Goal: Task Accomplishment & Management: Complete application form

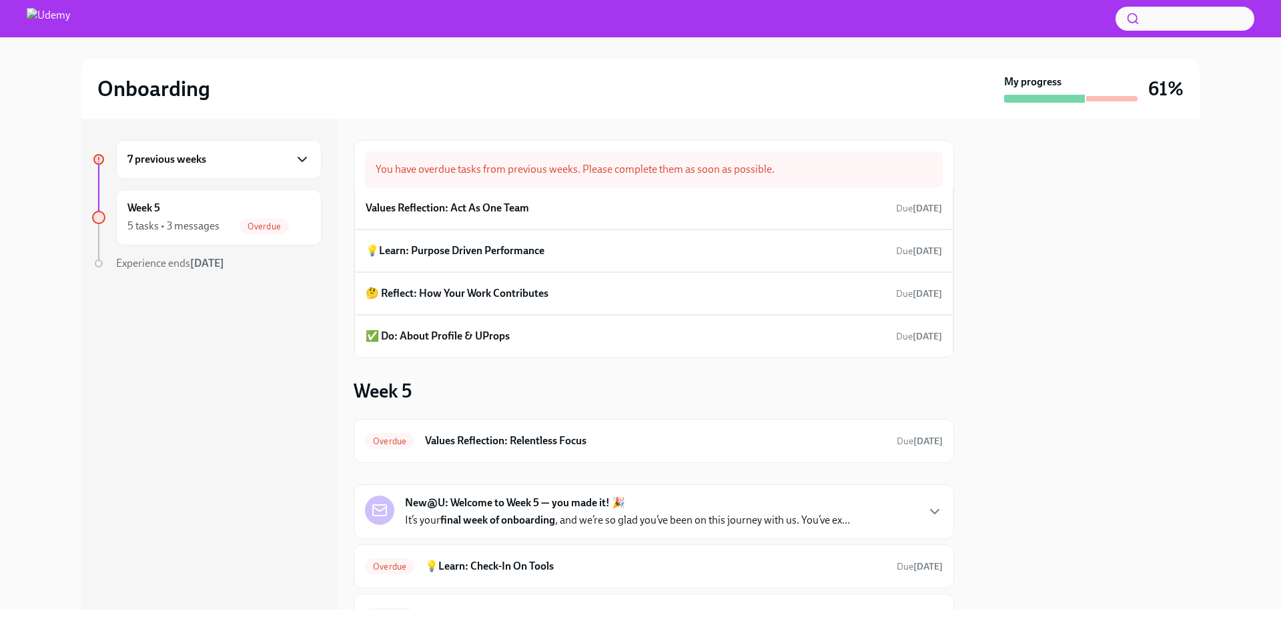
click at [306, 157] on icon "button" at bounding box center [302, 159] width 8 height 4
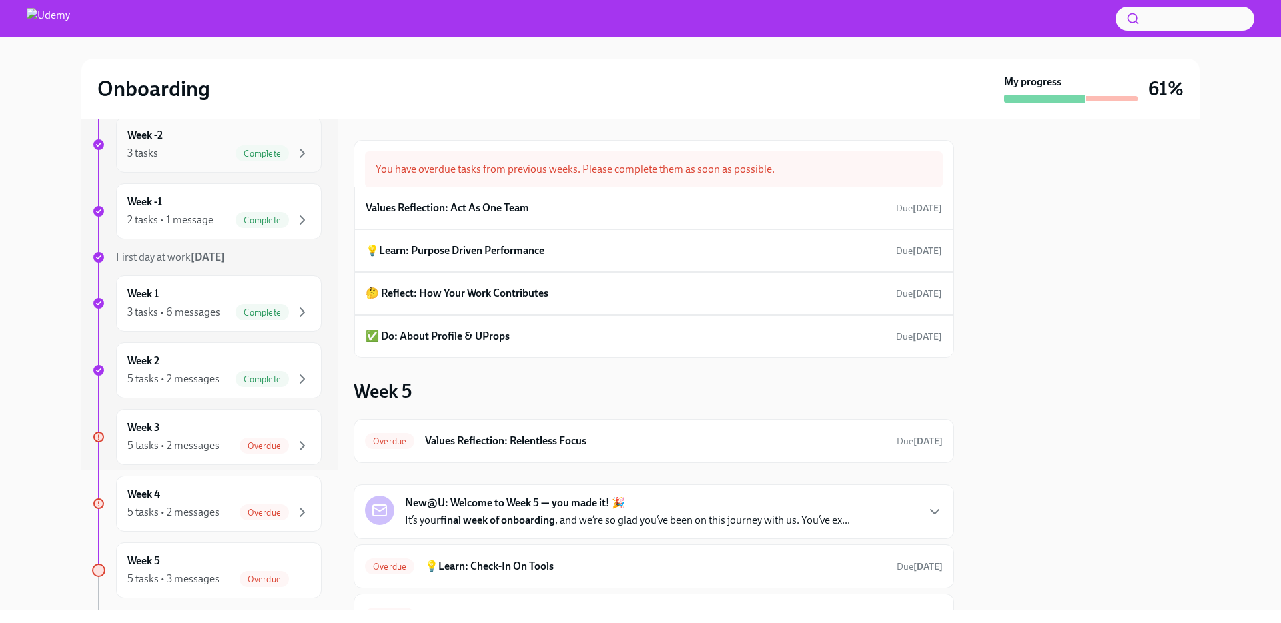
scroll to position [207, 0]
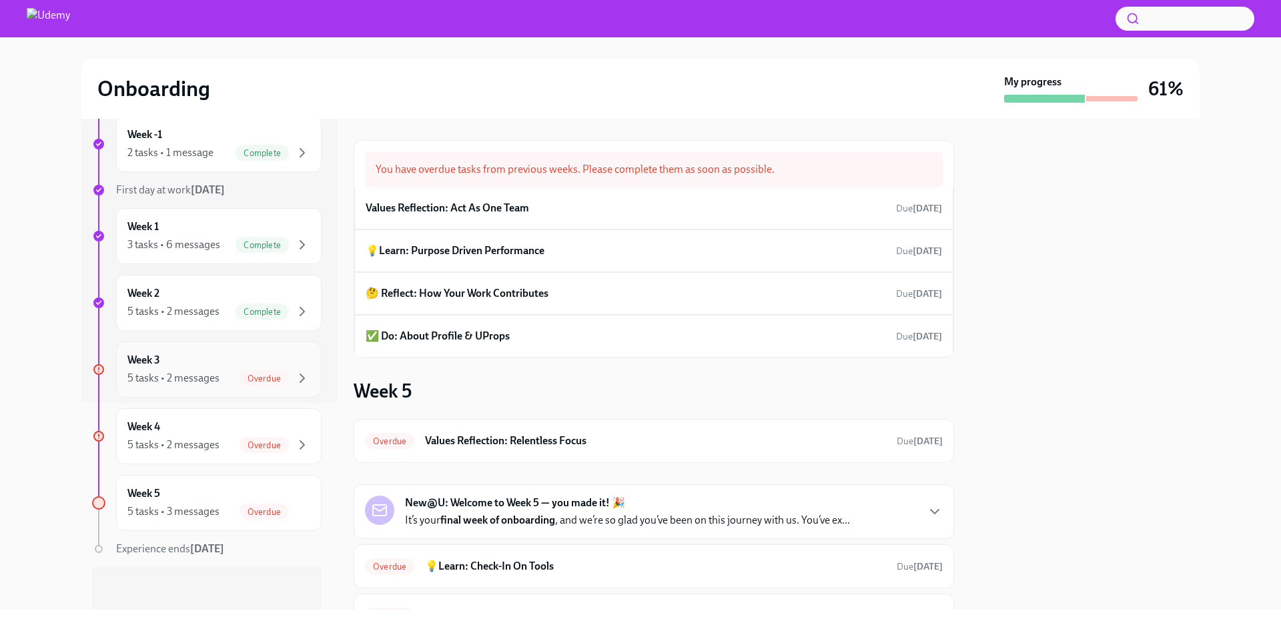
click at [201, 368] on div "Week 3 5 tasks • 2 messages Overdue" at bounding box center [218, 369] width 183 height 33
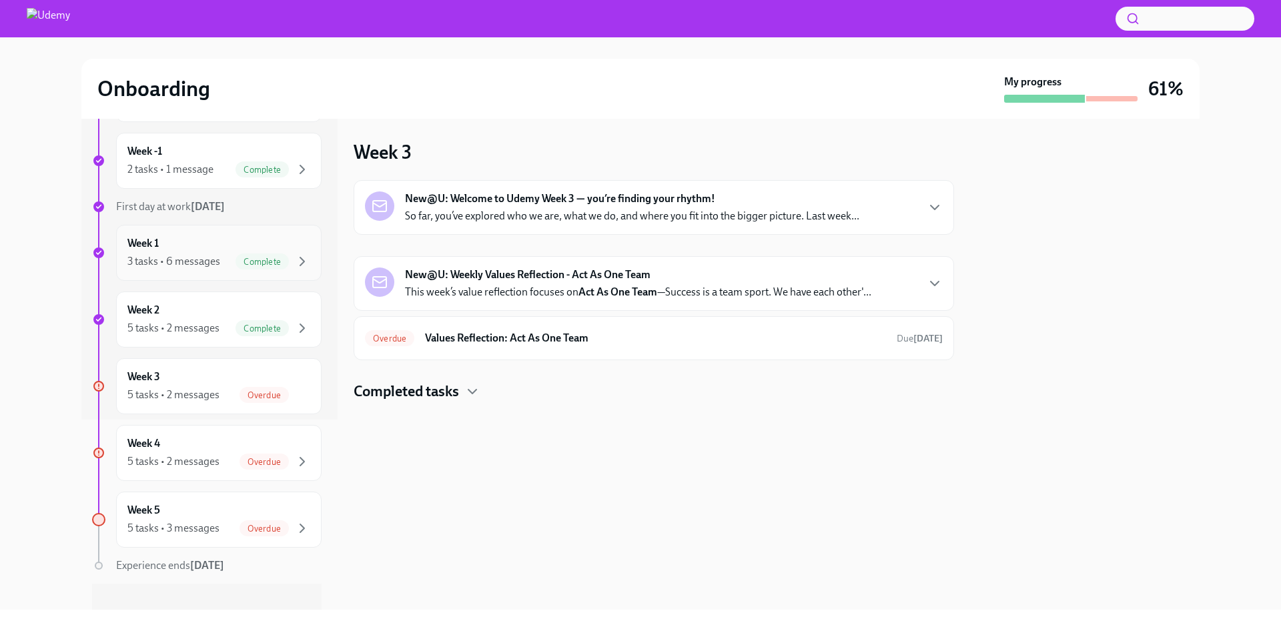
scroll to position [207, 0]
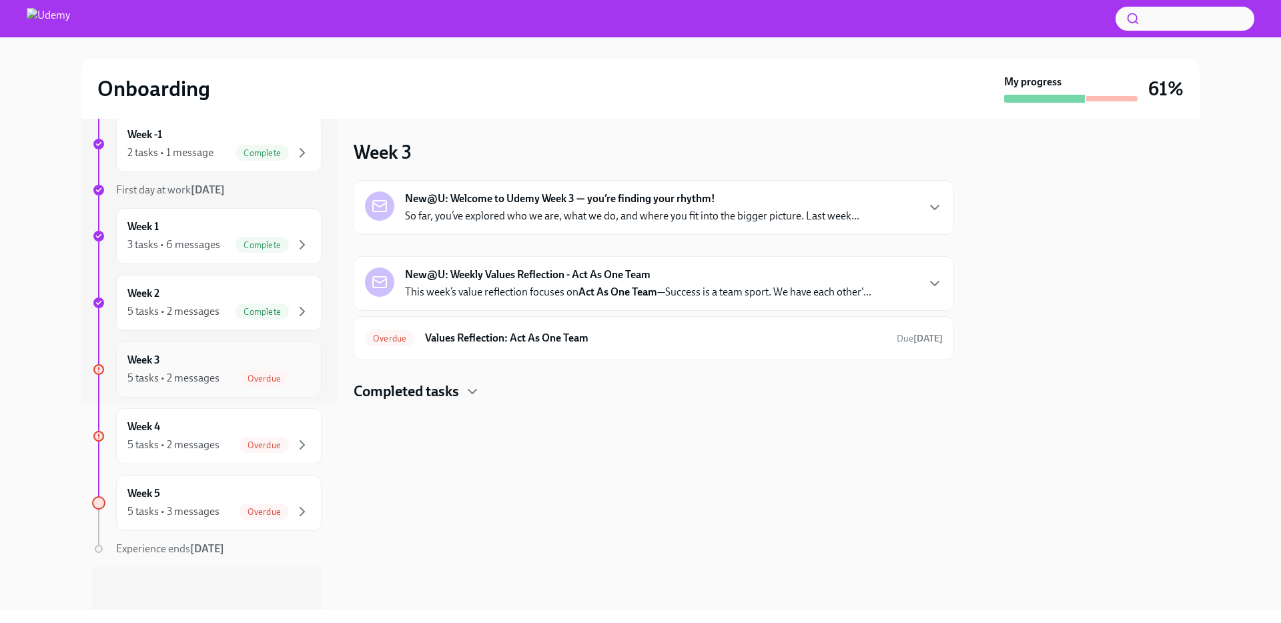
click at [209, 387] on div "Week 3 5 tasks • 2 messages Overdue" at bounding box center [219, 370] width 206 height 56
click at [200, 429] on div "Week 4 5 tasks • 2 messages Overdue" at bounding box center [218, 436] width 183 height 33
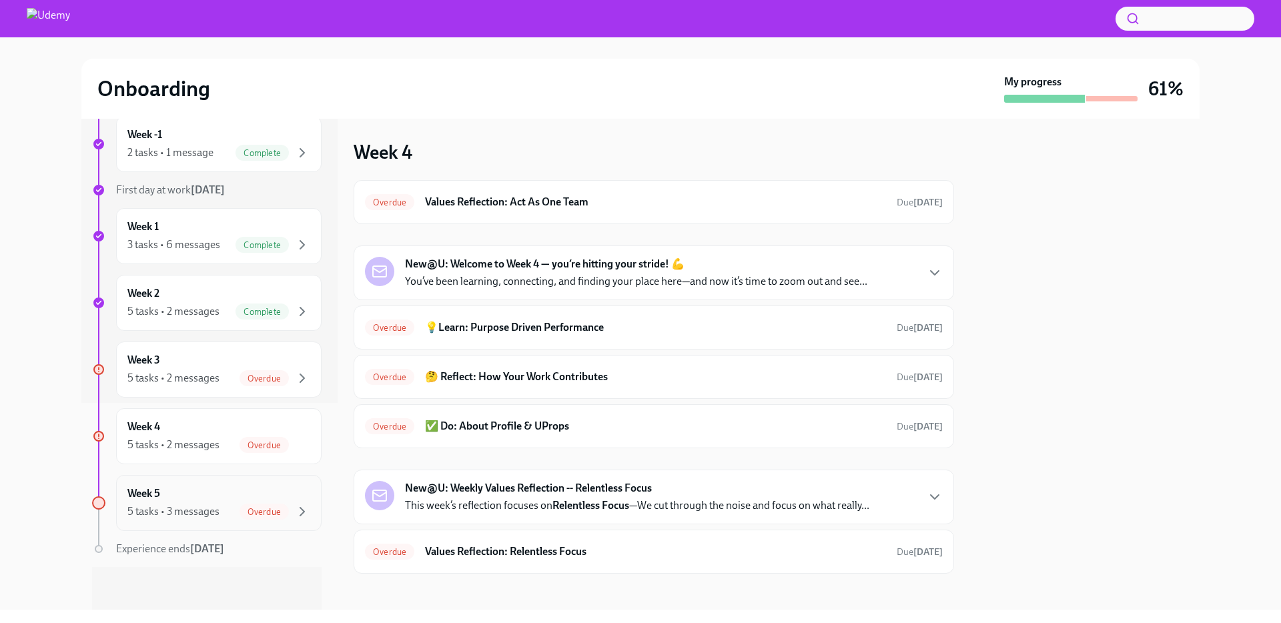
click at [208, 492] on div "Week 5 5 tasks • 3 messages Overdue" at bounding box center [218, 502] width 183 height 33
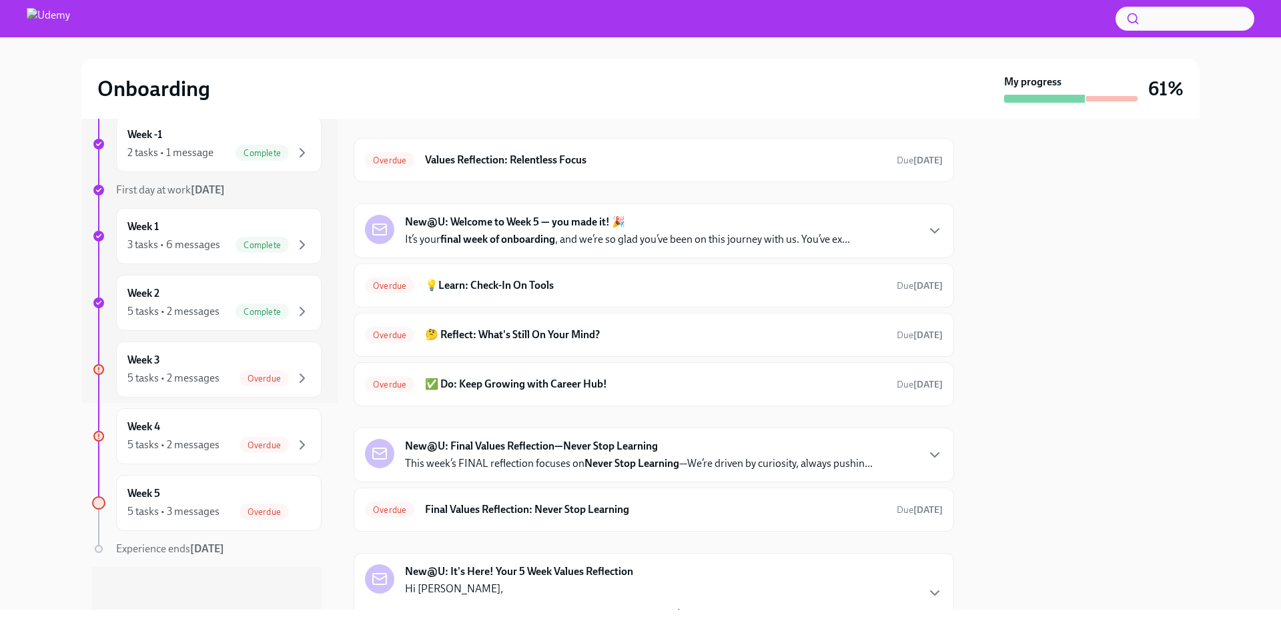
scroll to position [347, 0]
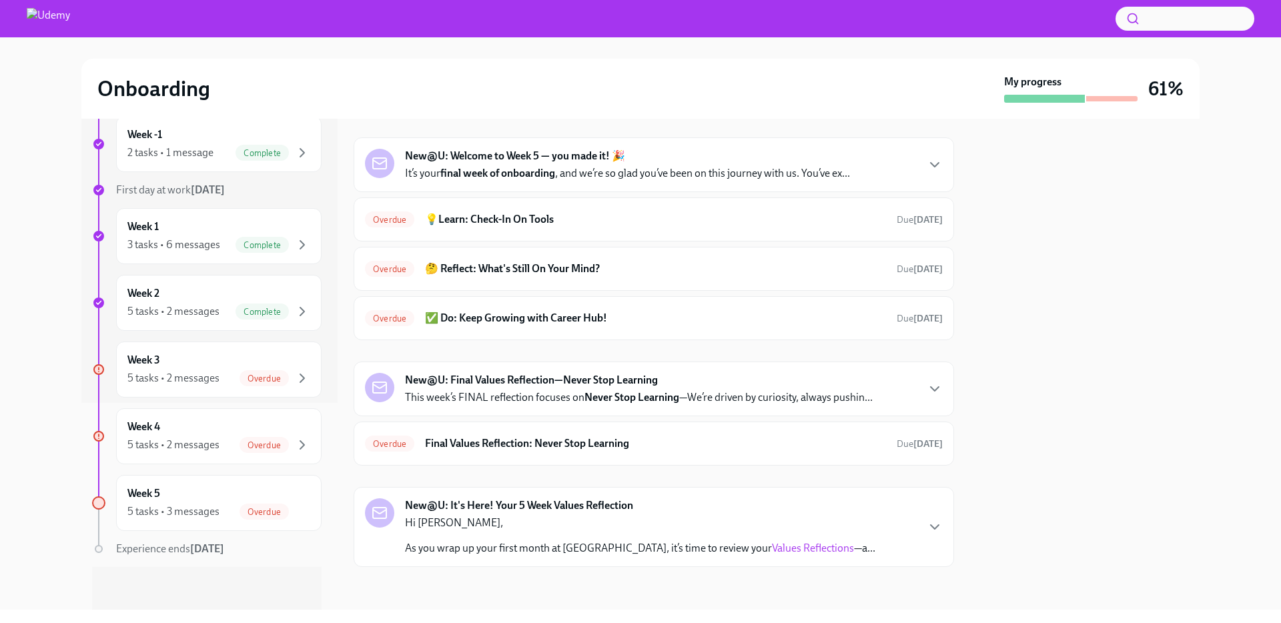
click at [197, 553] on strong "Sep 29th" at bounding box center [207, 548] width 34 height 13
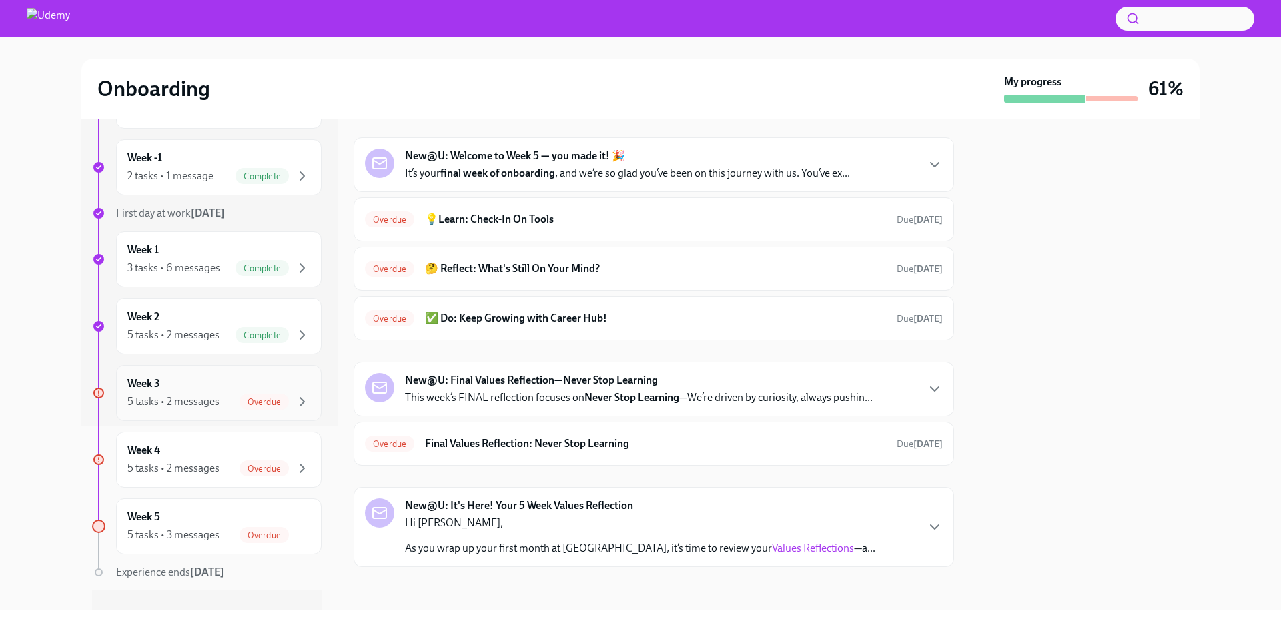
scroll to position [207, 0]
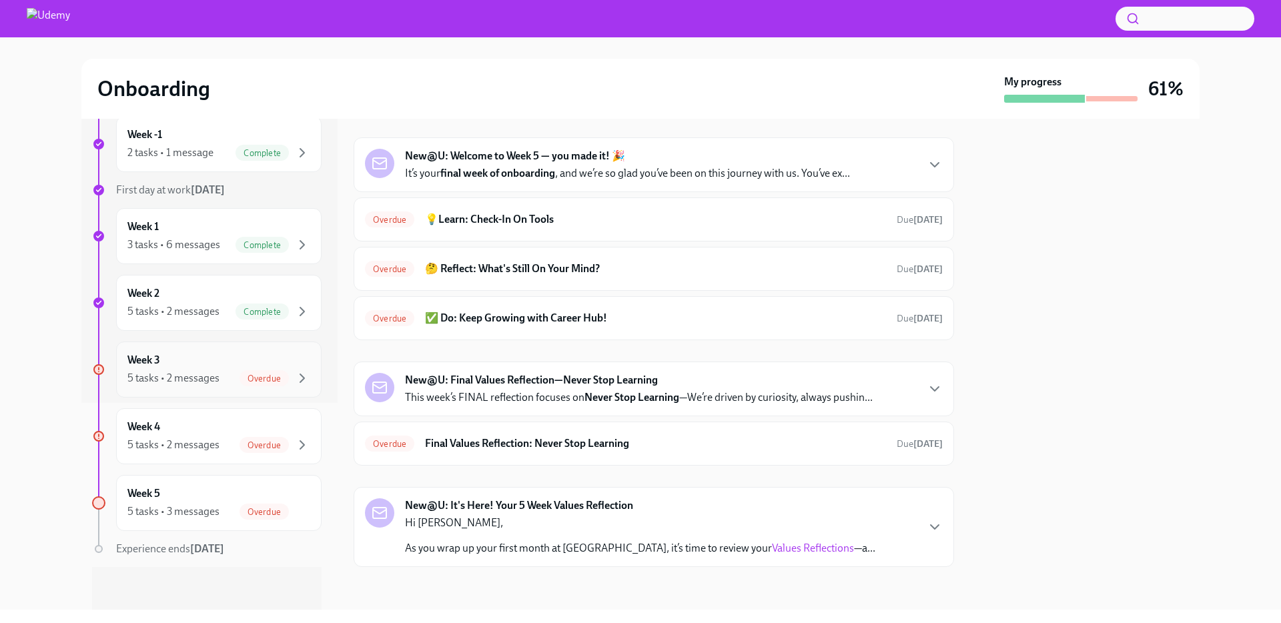
click at [230, 376] on div "5 tasks • 2 messages Overdue" at bounding box center [218, 378] width 183 height 16
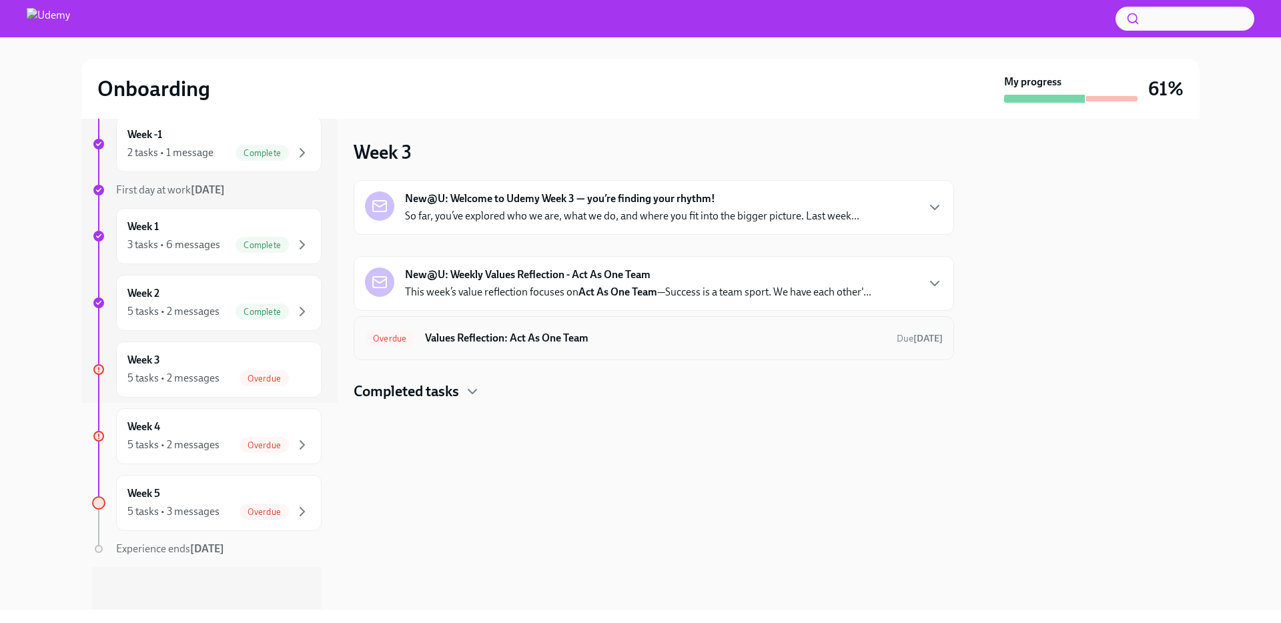
click at [629, 342] on h6 "Values Reflection: Act As One Team" at bounding box center [655, 338] width 461 height 15
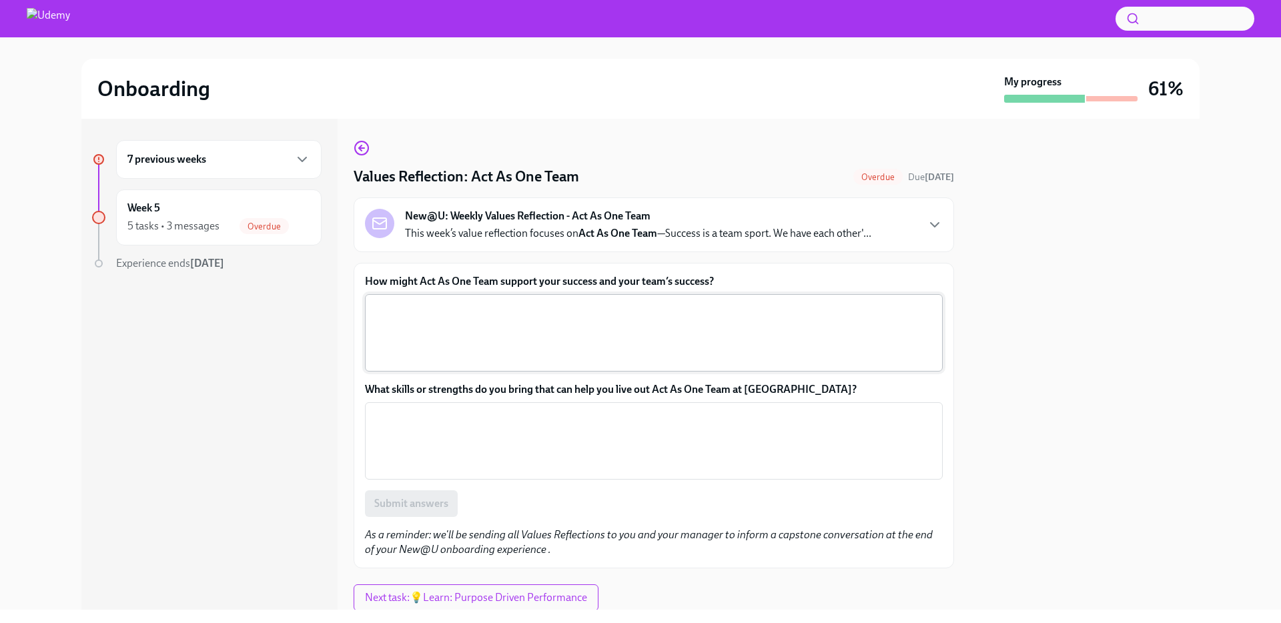
click at [483, 330] on textarea "How might Act As One Team support your success and your team’s success?" at bounding box center [654, 333] width 562 height 64
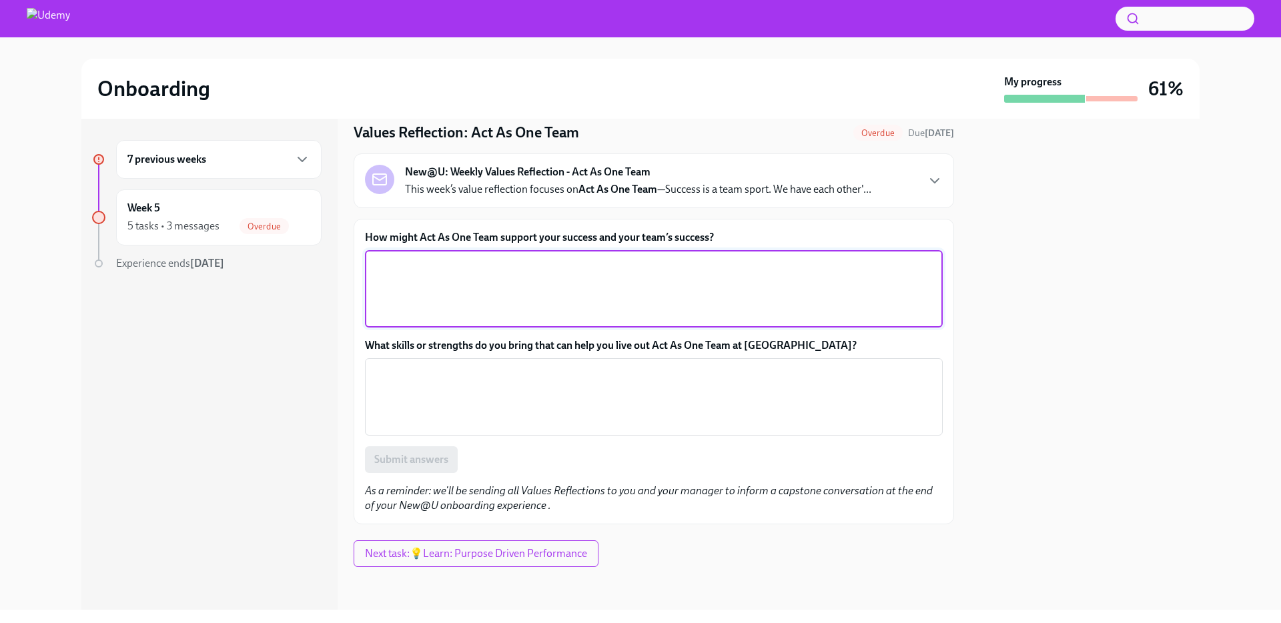
scroll to position [43, 0]
type textarea "B"
type textarea "A"
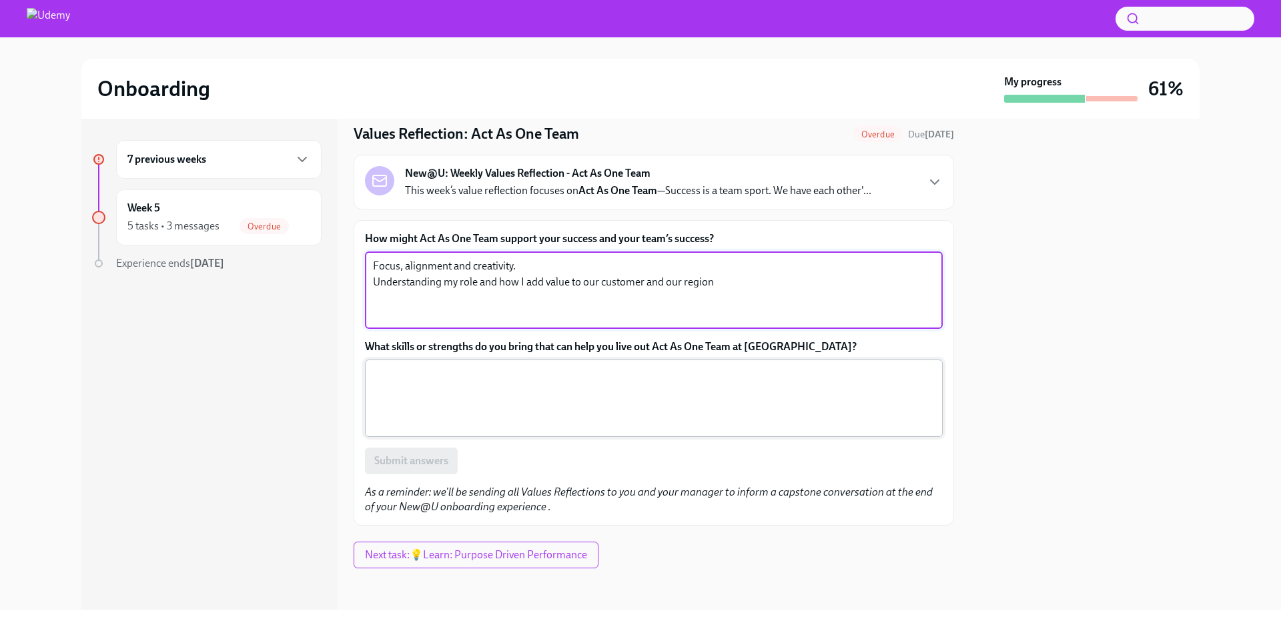
type textarea "Focus, alignment and creativity. Understanding my role and how I add value to o…"
click at [512, 397] on textarea "What skills or strengths do you bring that can help you live out Act As One Tea…" at bounding box center [654, 398] width 562 height 64
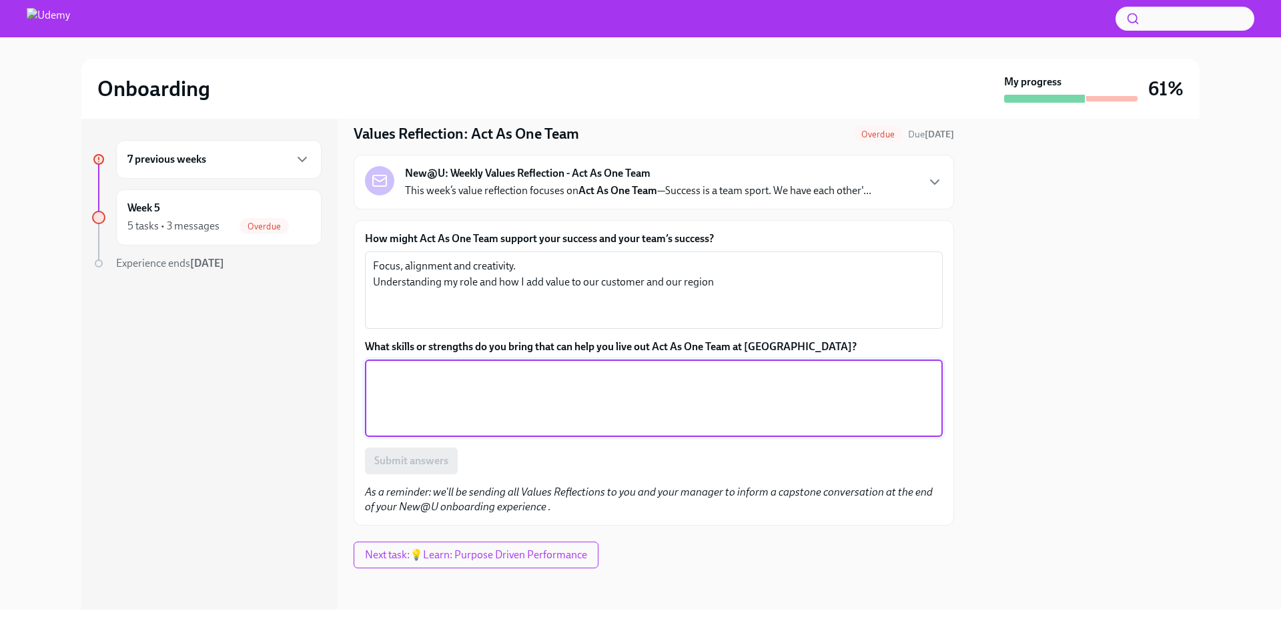
click at [572, 392] on textarea "What skills or strengths do you bring that can help you live out Act As One Tea…" at bounding box center [654, 398] width 562 height 64
click at [283, 165] on div "7 previous weeks" at bounding box center [218, 159] width 183 height 16
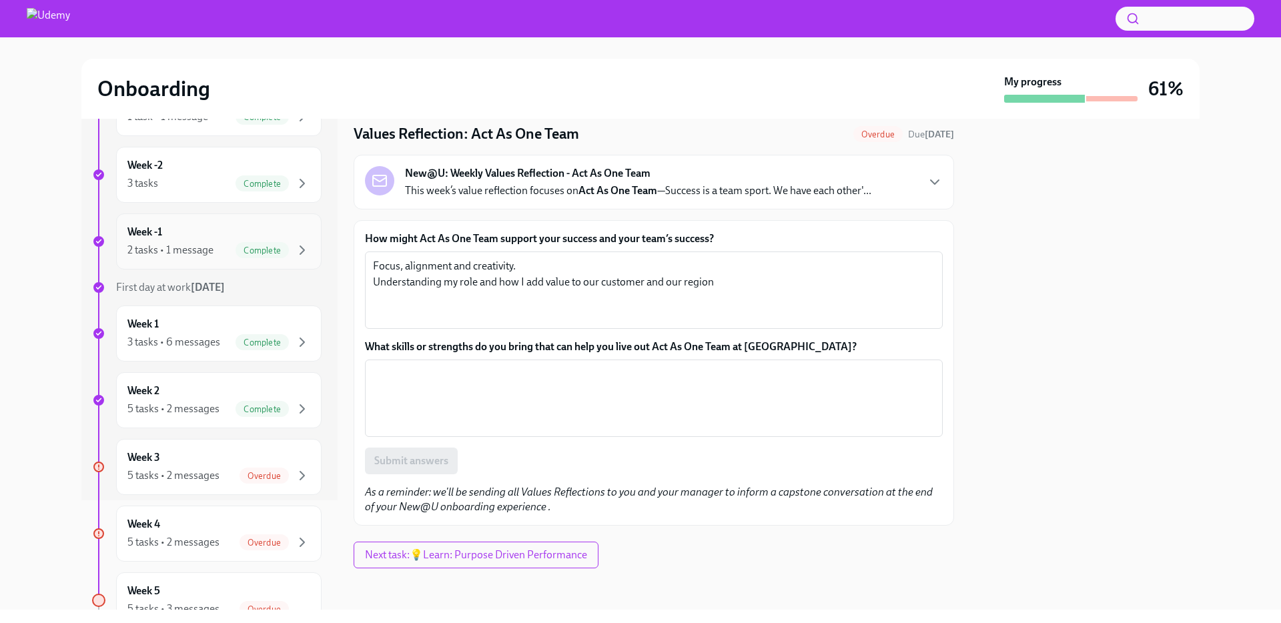
scroll to position [207, 0]
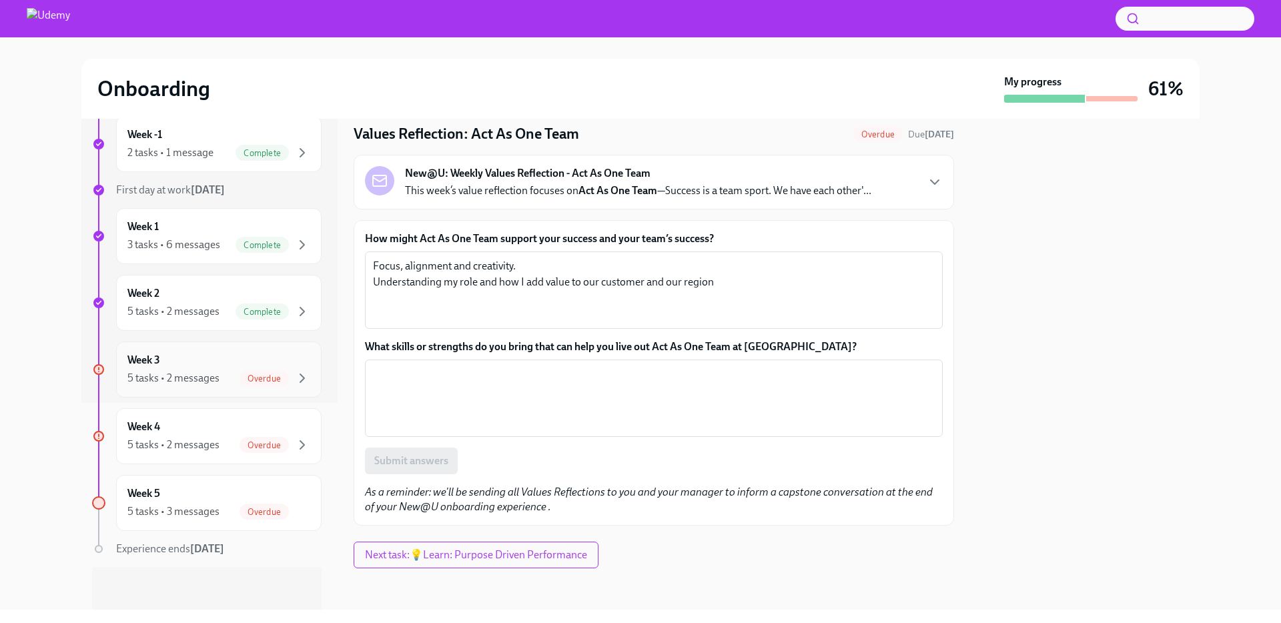
click at [223, 374] on div "5 tasks • 2 messages Overdue" at bounding box center [218, 378] width 183 height 16
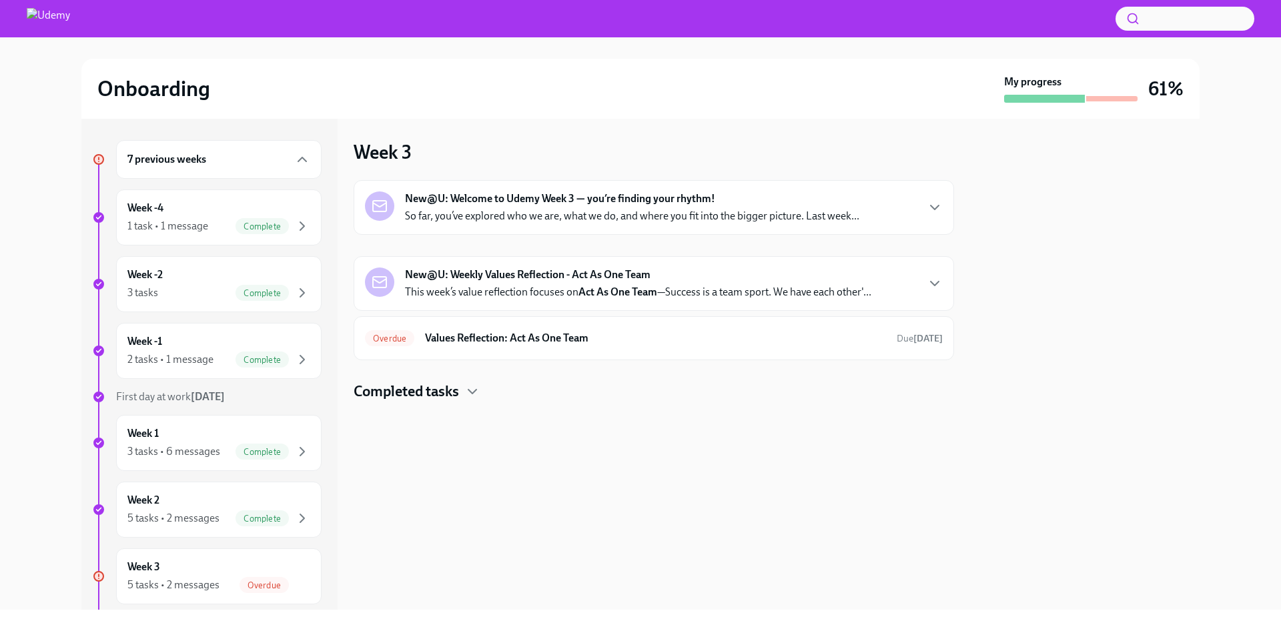
click at [887, 284] on div "New@U: Weekly Values Reflection - Act As One Team This week’s value reflection …" at bounding box center [654, 284] width 578 height 32
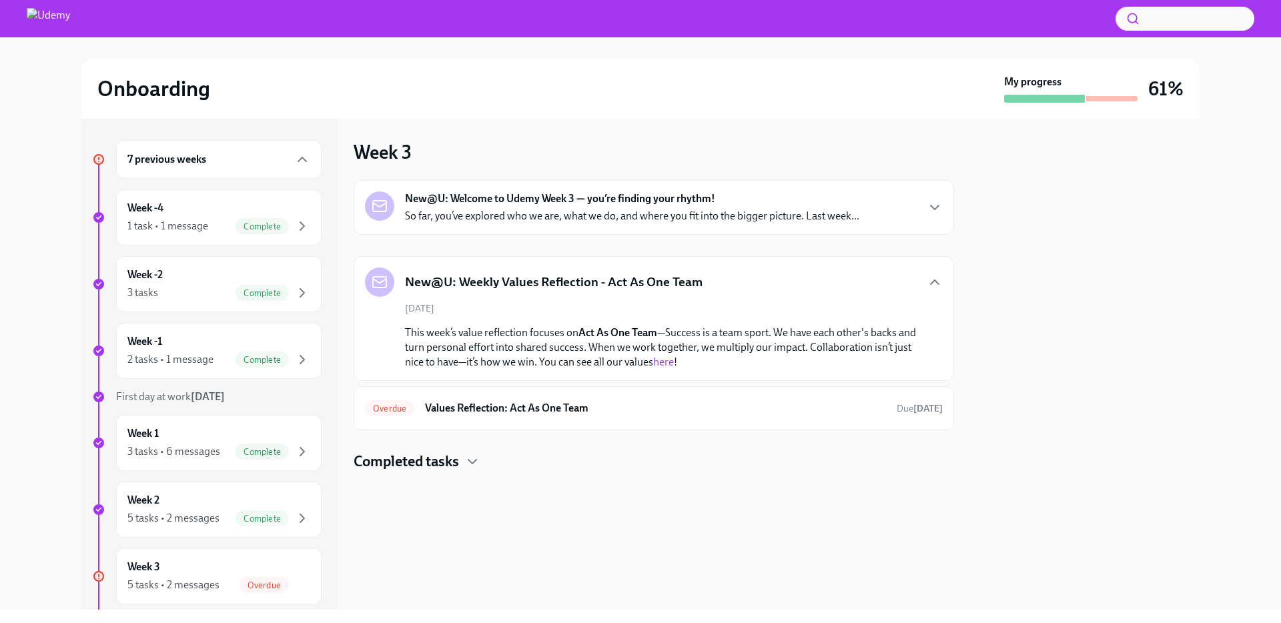
click at [711, 207] on div "New@U: Welcome to Udemy Week 3 — you’re finding your rhythm! So far, you’ve exp…" at bounding box center [632, 207] width 454 height 32
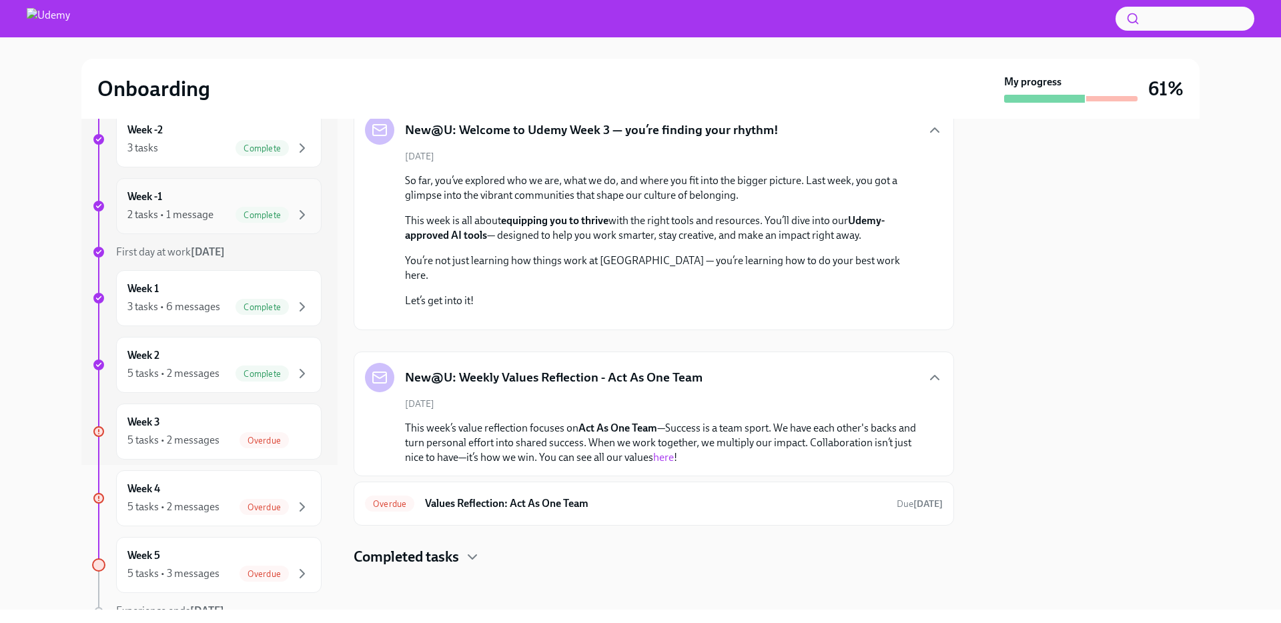
scroll to position [207, 0]
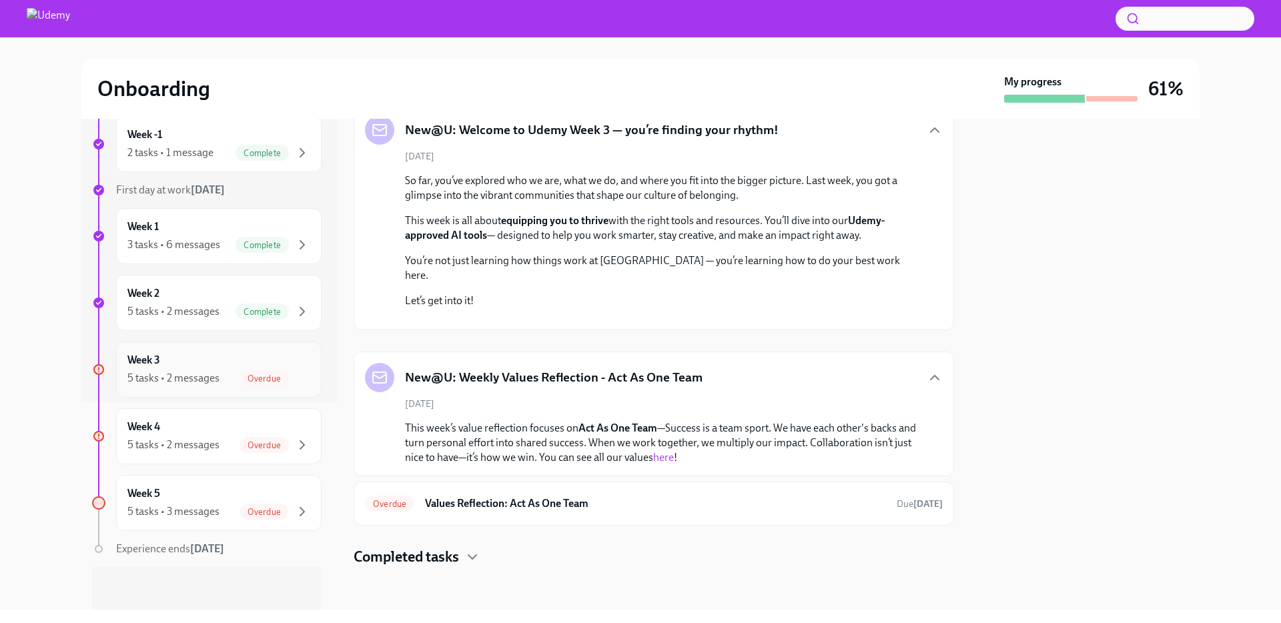
click at [248, 368] on div "Week 3 5 tasks • 2 messages Overdue" at bounding box center [218, 369] width 183 height 33
click at [248, 370] on div "Overdue" at bounding box center [264, 378] width 49 height 16
click at [226, 486] on div "Week 5 5 tasks • 3 messages Overdue" at bounding box center [218, 502] width 183 height 33
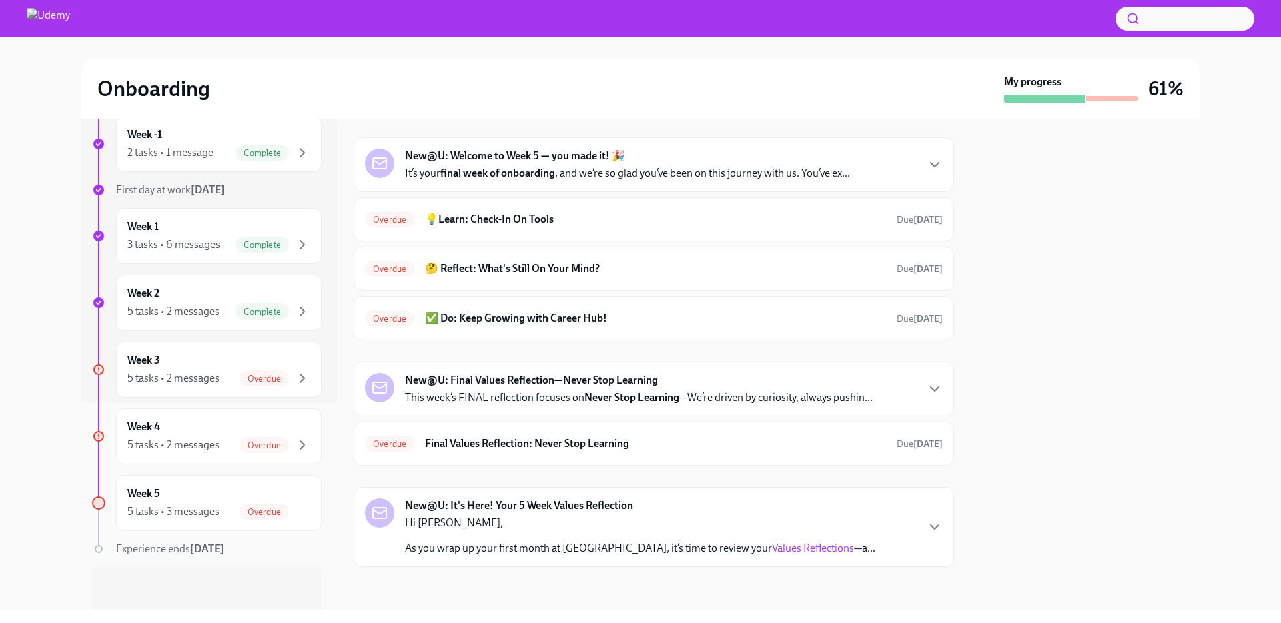
click at [825, 535] on div "New@U: It's Here! Your 5 Week Values Reflection Hi Jorge, As you wrap up your f…" at bounding box center [654, 526] width 578 height 57
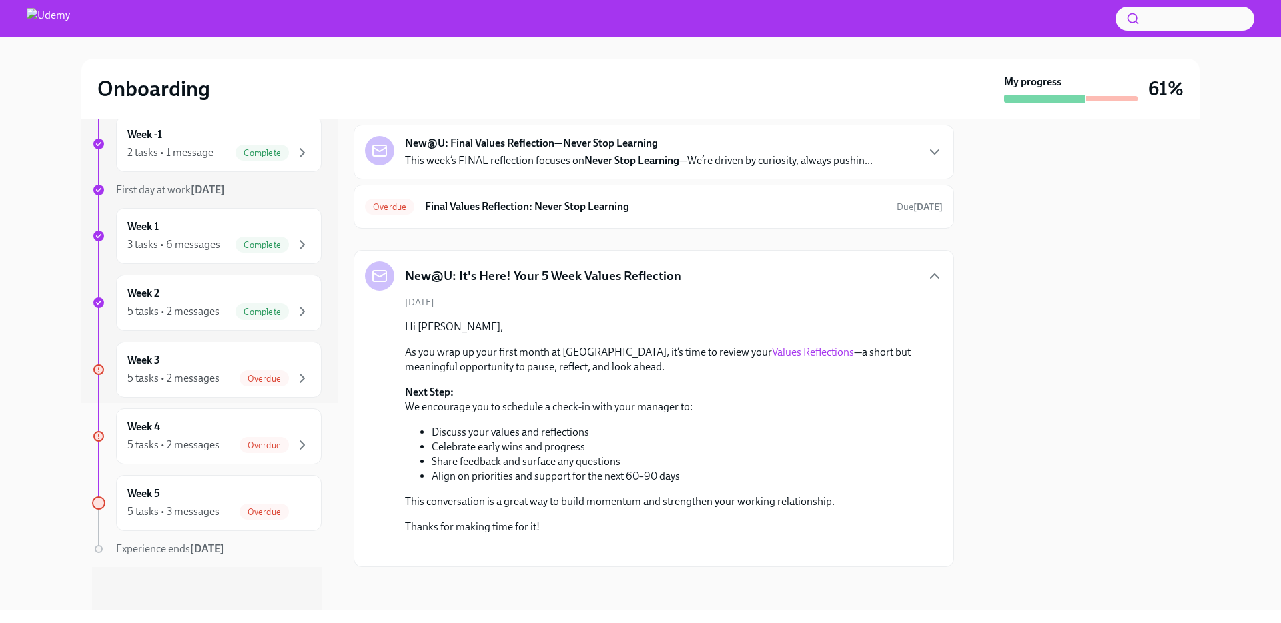
scroll to position [707, 0]
